Goal: Transaction & Acquisition: Purchase product/service

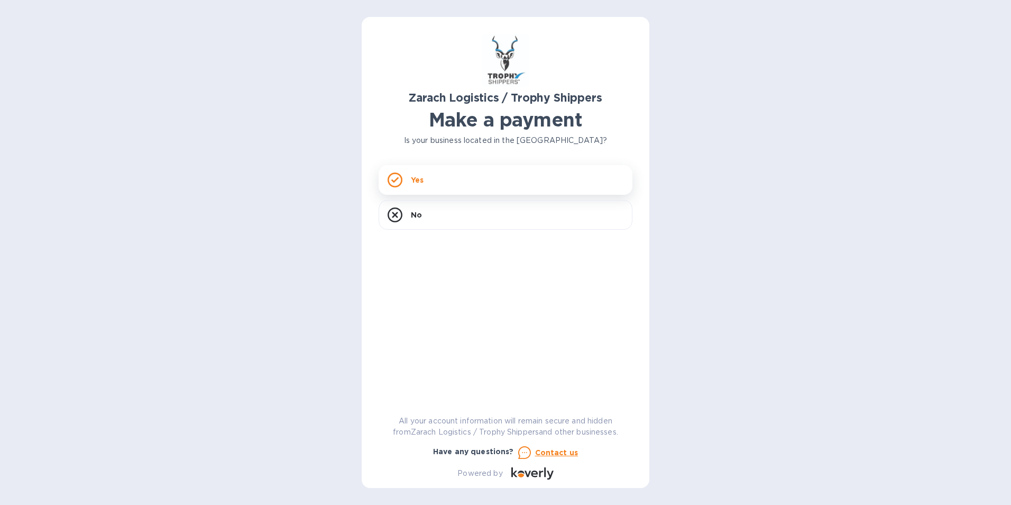
click at [428, 177] on div "Yes" at bounding box center [506, 180] width 254 height 30
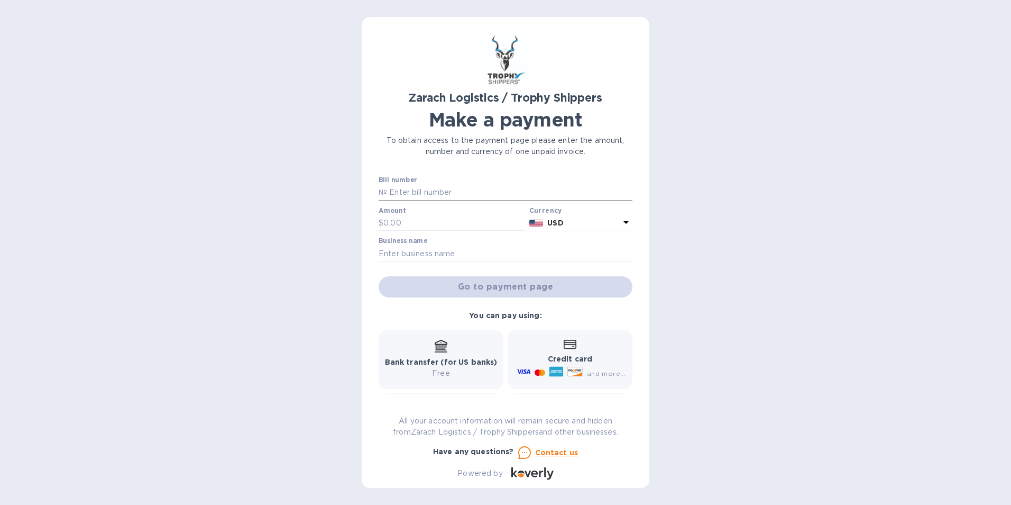
click at [437, 193] on input "text" at bounding box center [509, 193] width 245 height 16
type input "B00174333"
click at [406, 218] on input "text" at bounding box center [455, 223] width 142 height 16
type input "1,353.34"
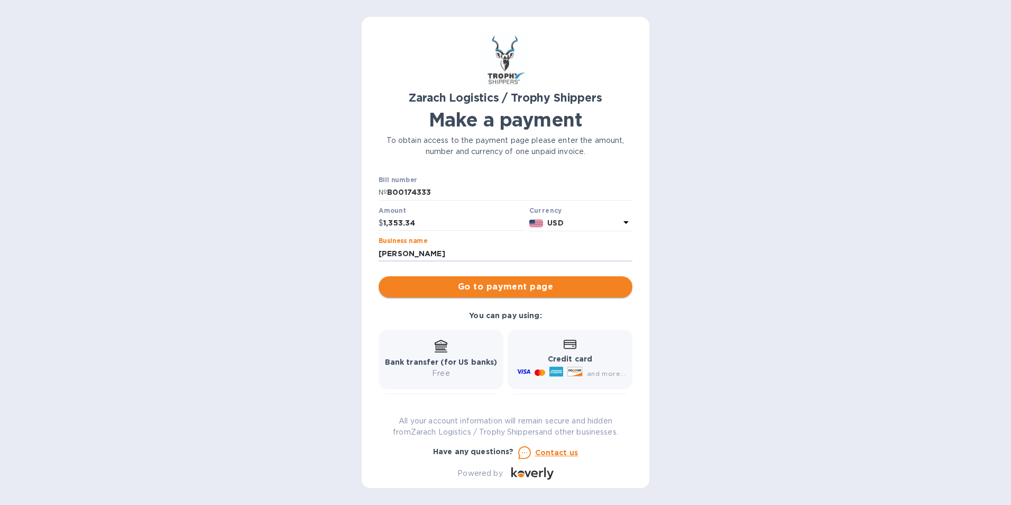
type input "[PERSON_NAME]"
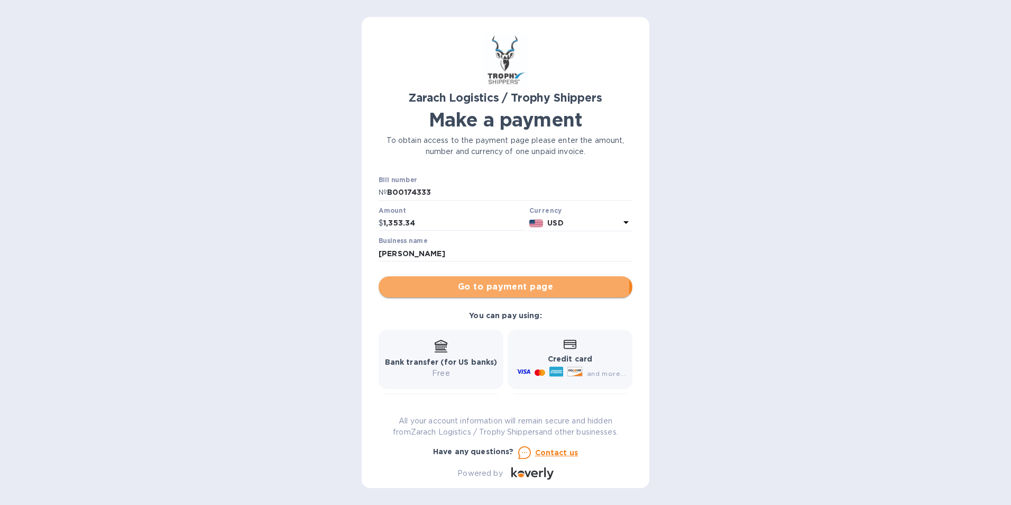
click at [476, 285] on span "Go to payment page" at bounding box center [505, 286] width 237 height 13
